Goal: Task Accomplishment & Management: Manage account settings

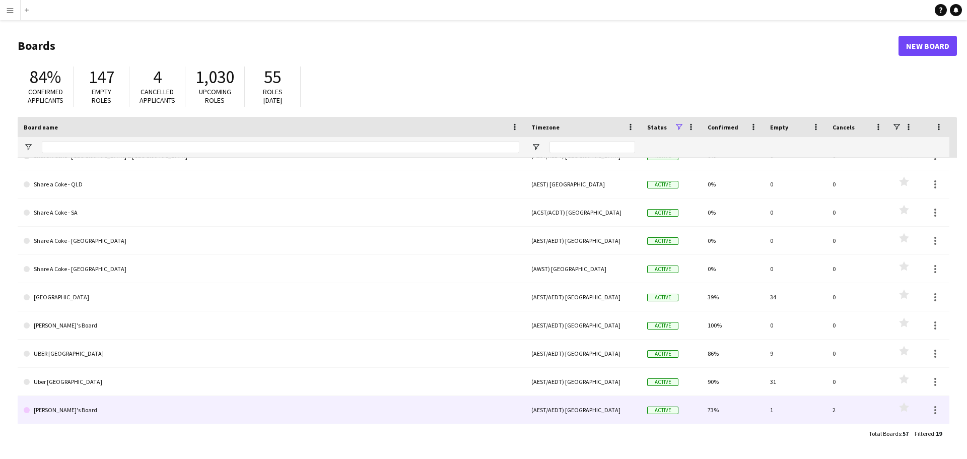
scroll to position [239, 0]
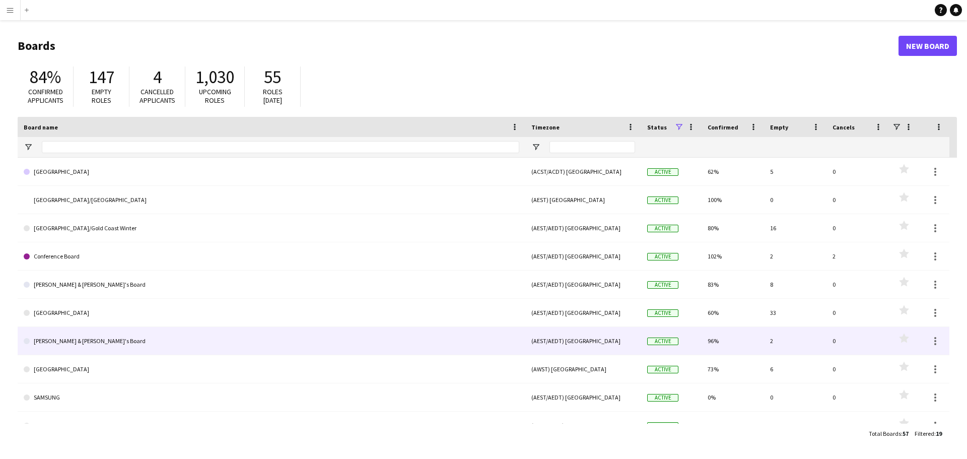
click at [104, 342] on link "[PERSON_NAME] & [PERSON_NAME]'s Board" at bounding box center [272, 341] width 496 height 28
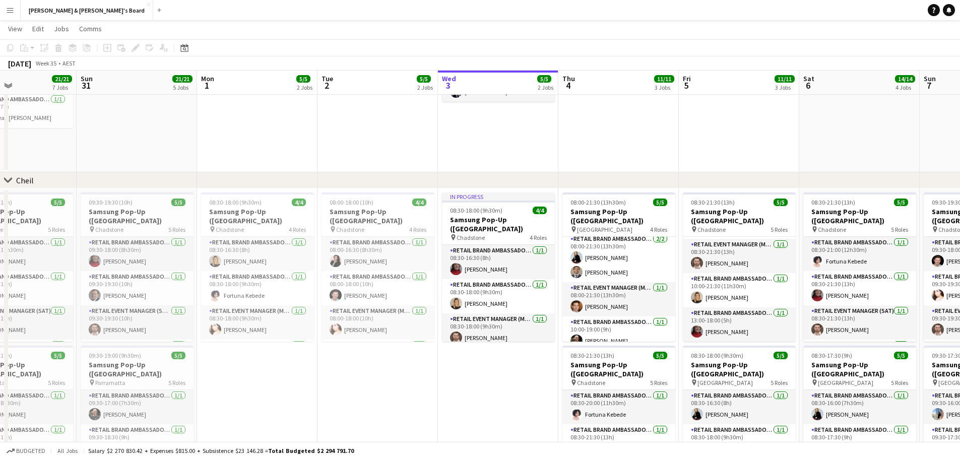
drag, startPoint x: 52, startPoint y: 81, endPoint x: 369, endPoint y: 87, distance: 317.4
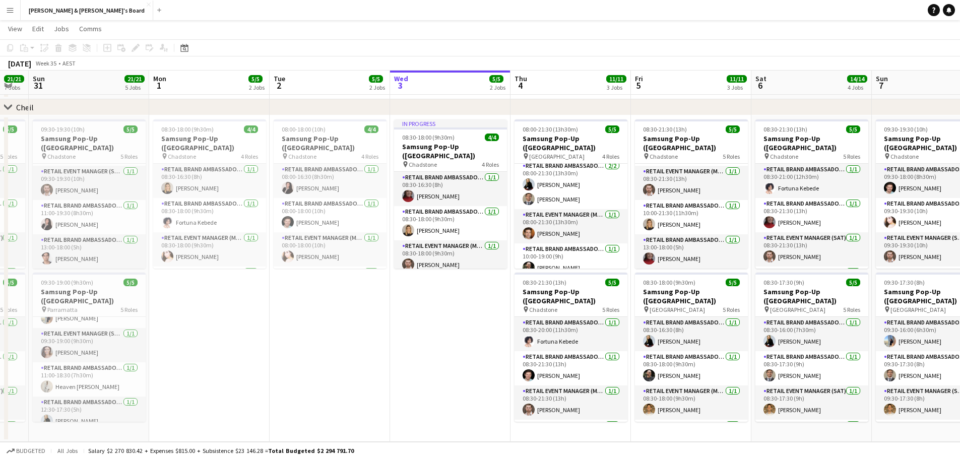
scroll to position [0, 332]
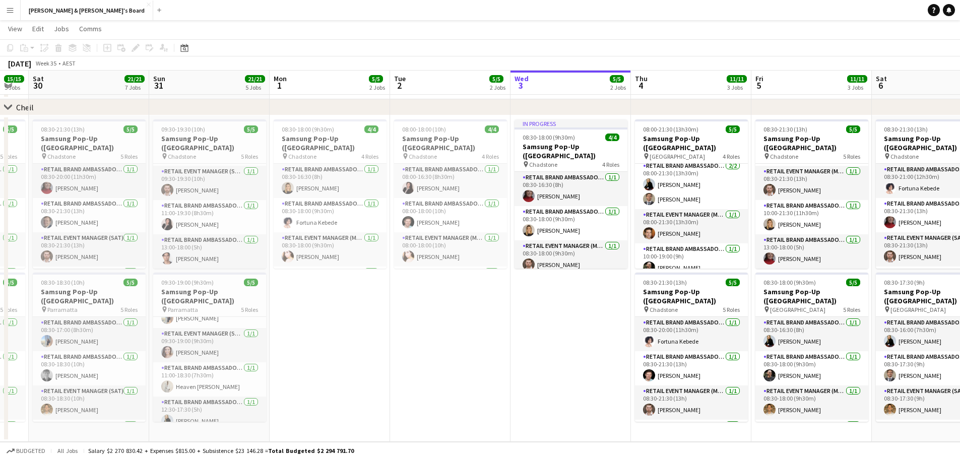
drag, startPoint x: 147, startPoint y: 88, endPoint x: 199, endPoint y: 105, distance: 55.1
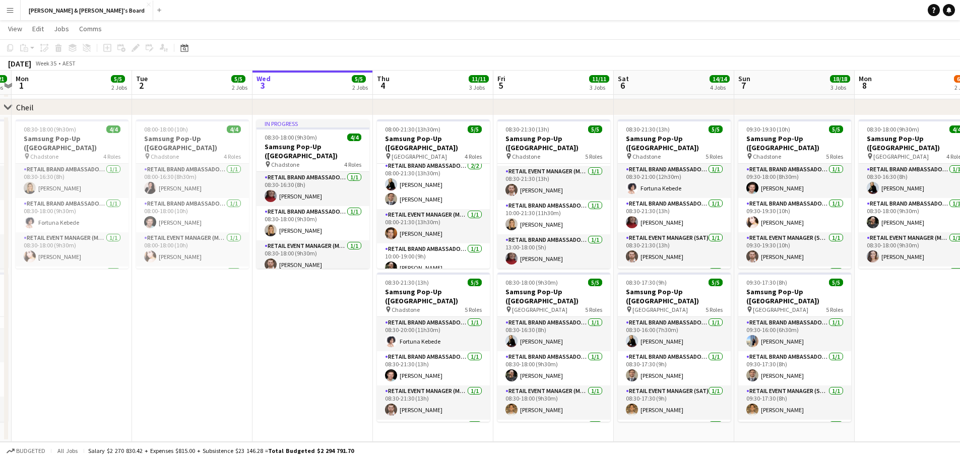
drag, startPoint x: 448, startPoint y: 86, endPoint x: 190, endPoint y: 98, distance: 258.2
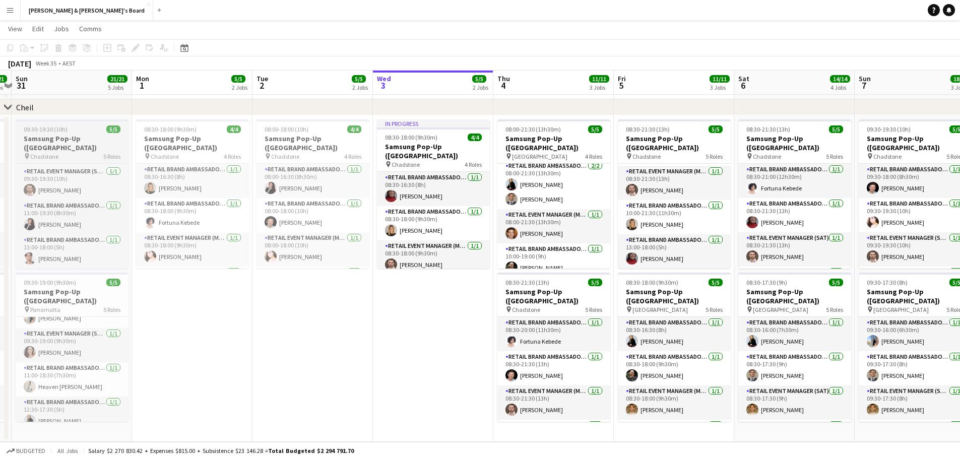
scroll to position [0, 218]
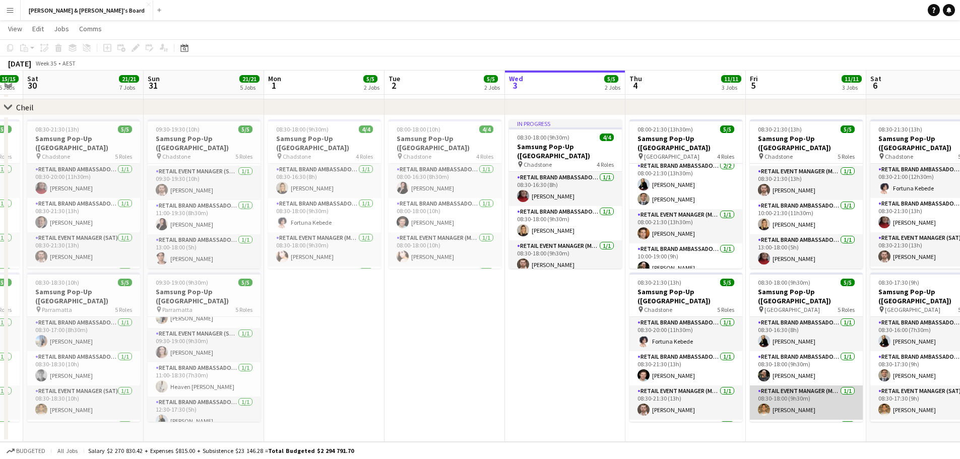
click at [791, 400] on app-card-role "RETAIL Event Manager (Mon - Fri) [DATE] 08:30-18:00 (9h30m) [PERSON_NAME]" at bounding box center [805, 402] width 113 height 34
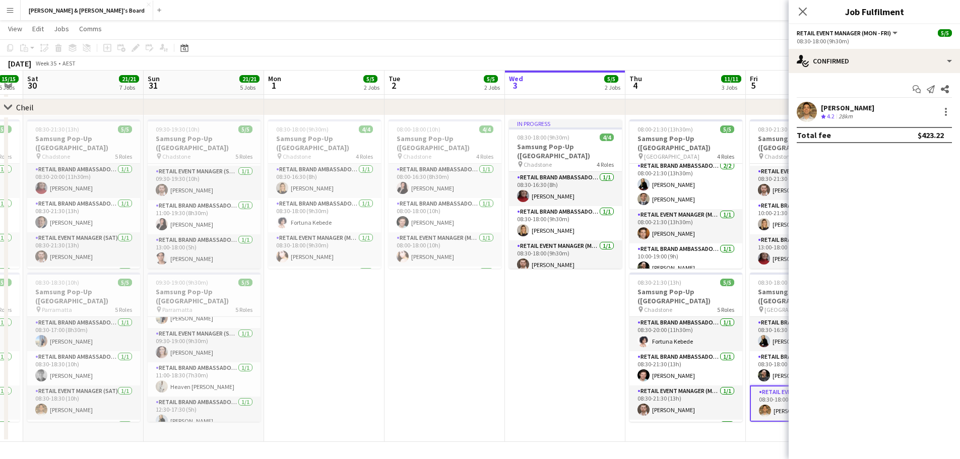
click at [846, 108] on div "[PERSON_NAME]" at bounding box center [847, 107] width 53 height 9
